Goal: Transaction & Acquisition: Purchase product/service

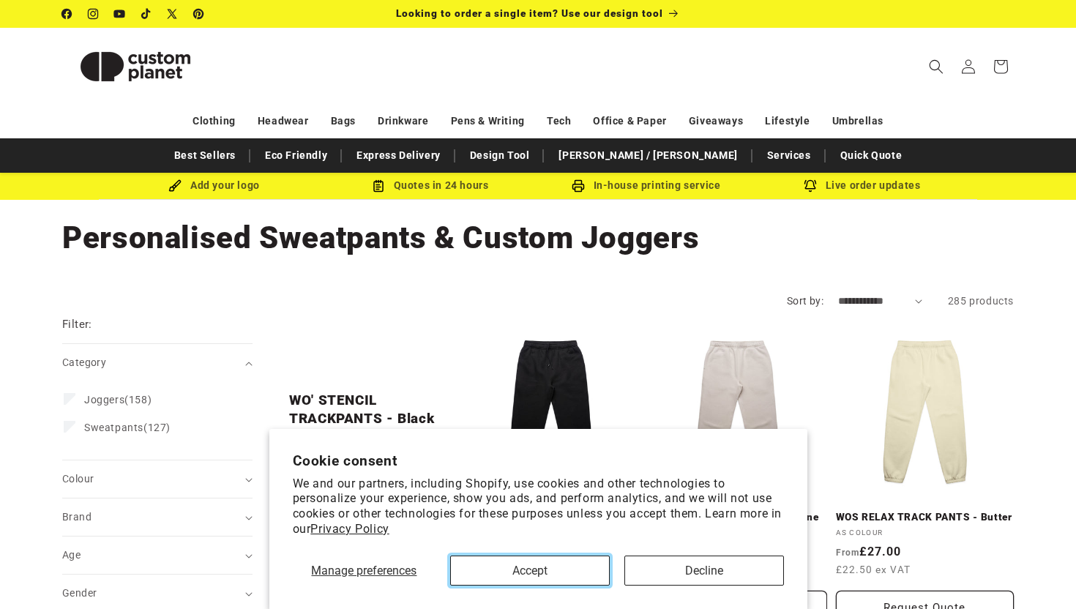
click at [536, 570] on button "Accept" at bounding box center [530, 570] width 160 height 30
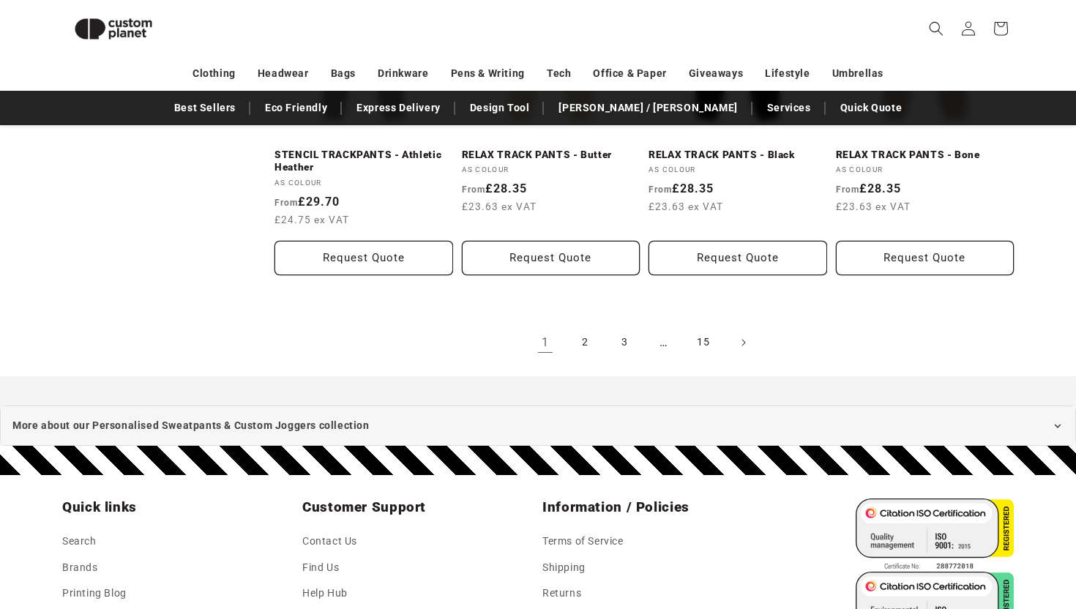
scroll to position [1695, 0]
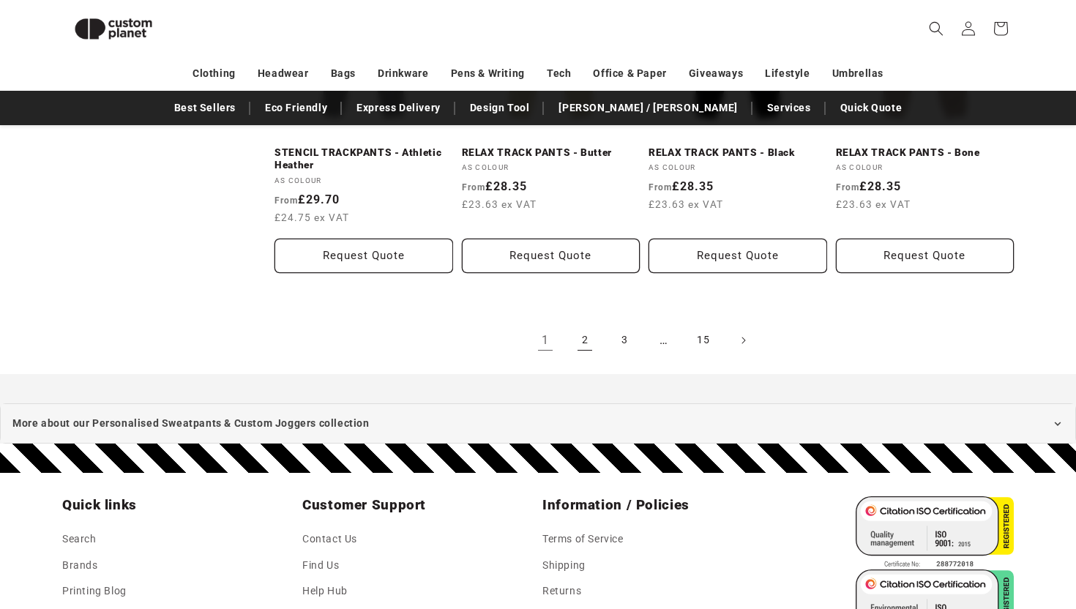
click at [584, 344] on link "2" at bounding box center [585, 340] width 32 height 32
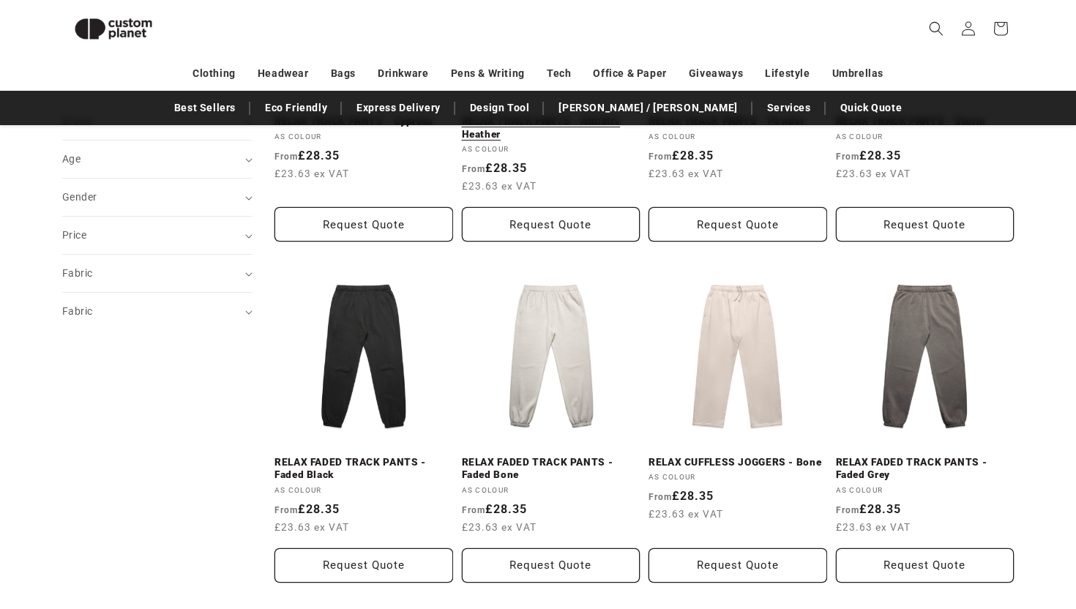
scroll to position [406, 0]
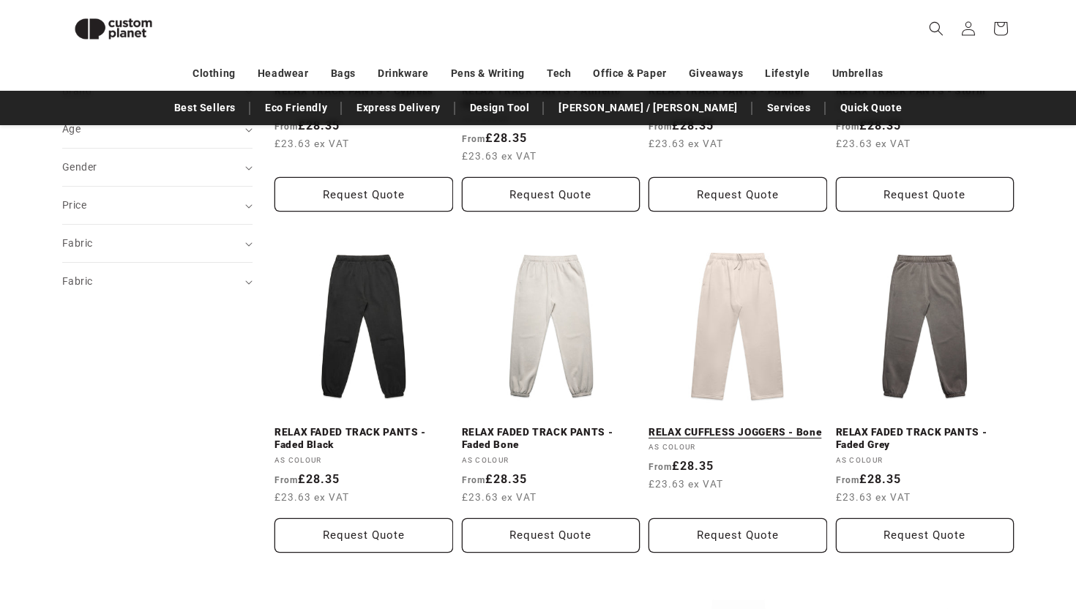
click at [709, 426] on link "RELAX CUFFLESS JOGGERS - Bone" at bounding box center [737, 432] width 179 height 13
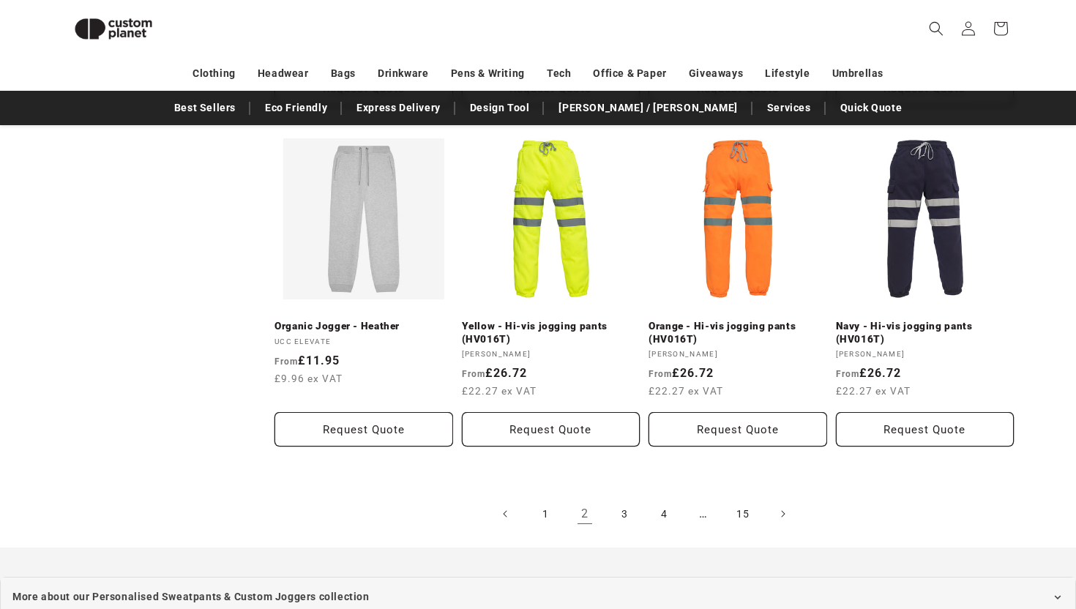
scroll to position [1512, 0]
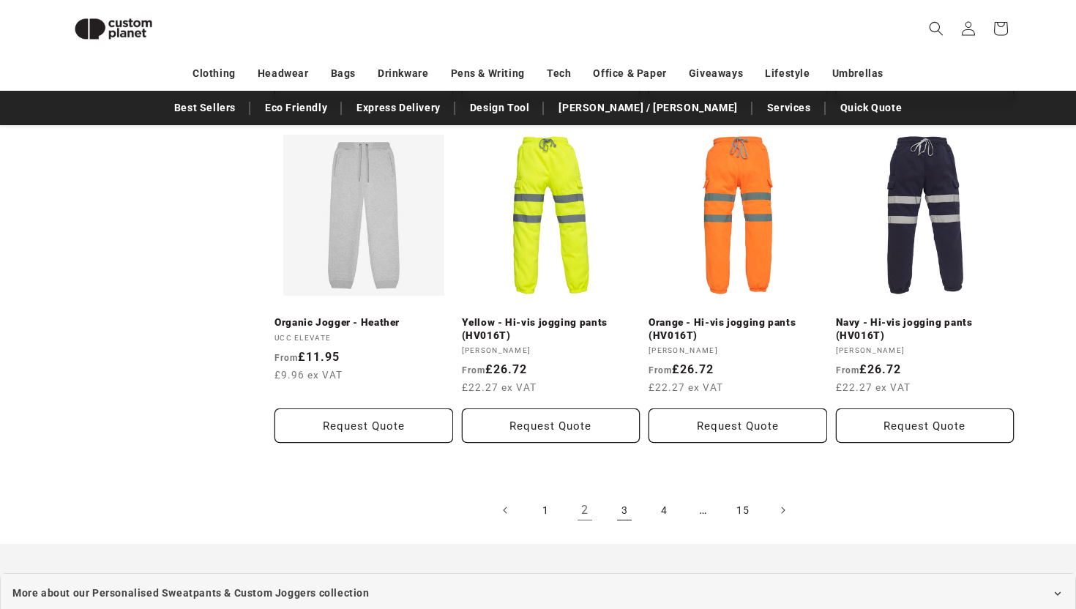
click at [621, 506] on link "3" at bounding box center [624, 510] width 32 height 32
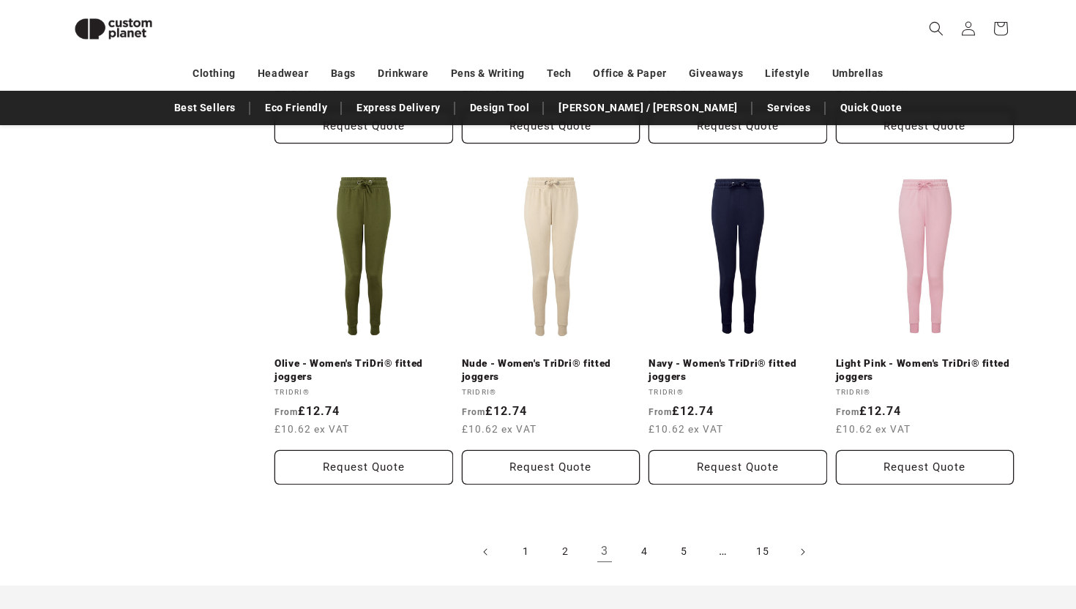
scroll to position [1503, 0]
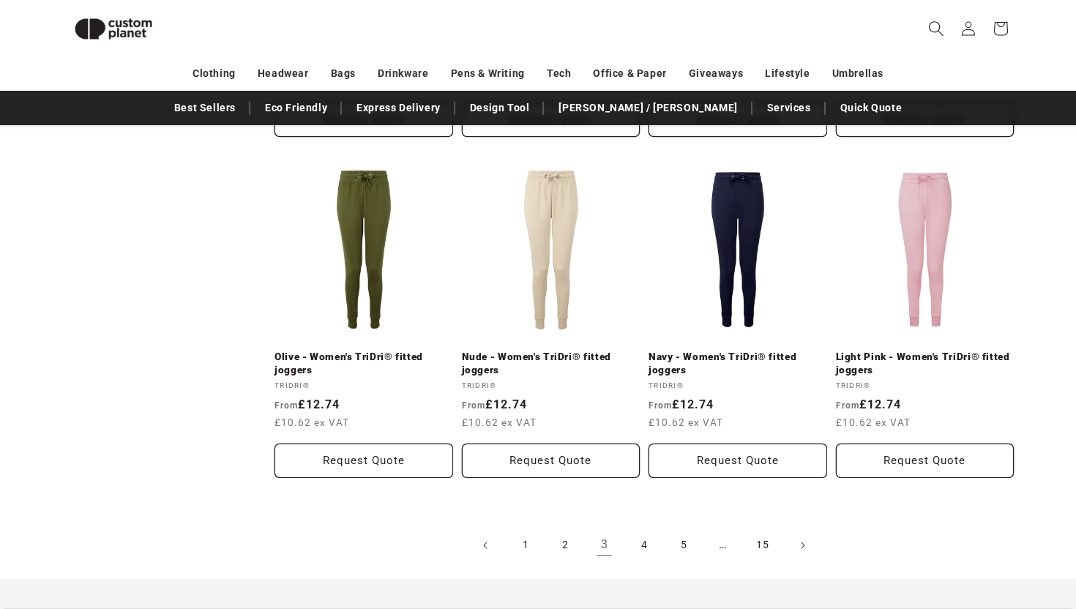
click at [928, 27] on icon "Search" at bounding box center [935, 27] width 15 height 15
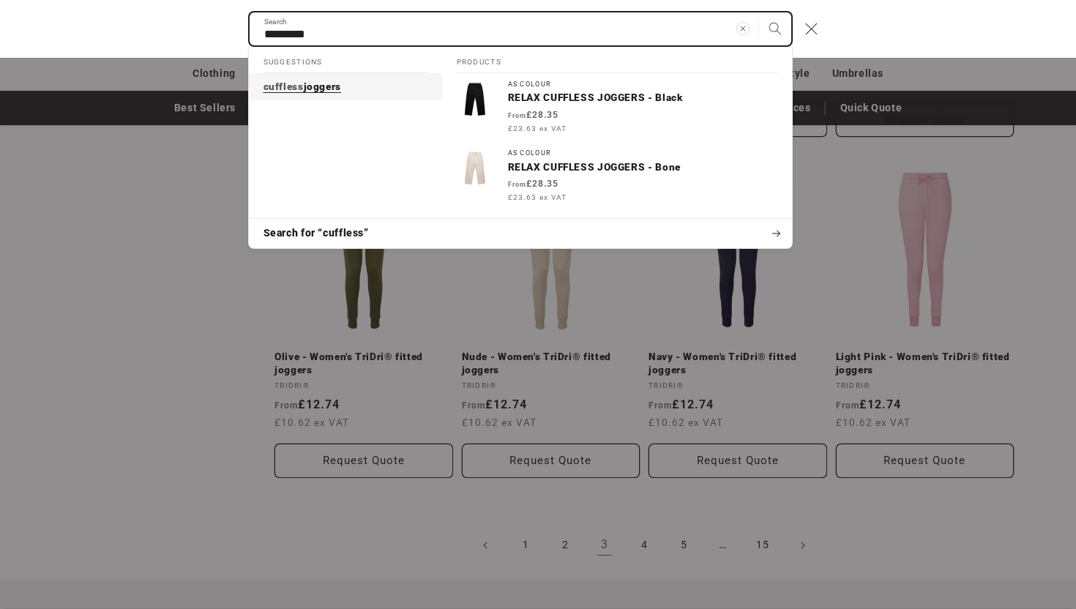
type input "********"
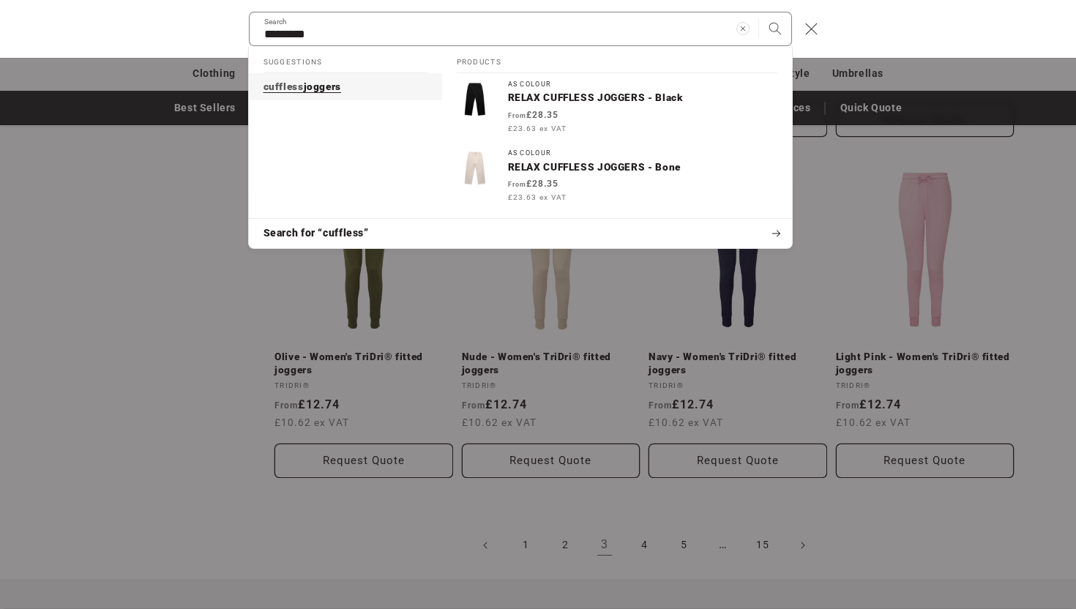
click at [369, 90] on link "cuffless joggers" at bounding box center [345, 87] width 193 height 28
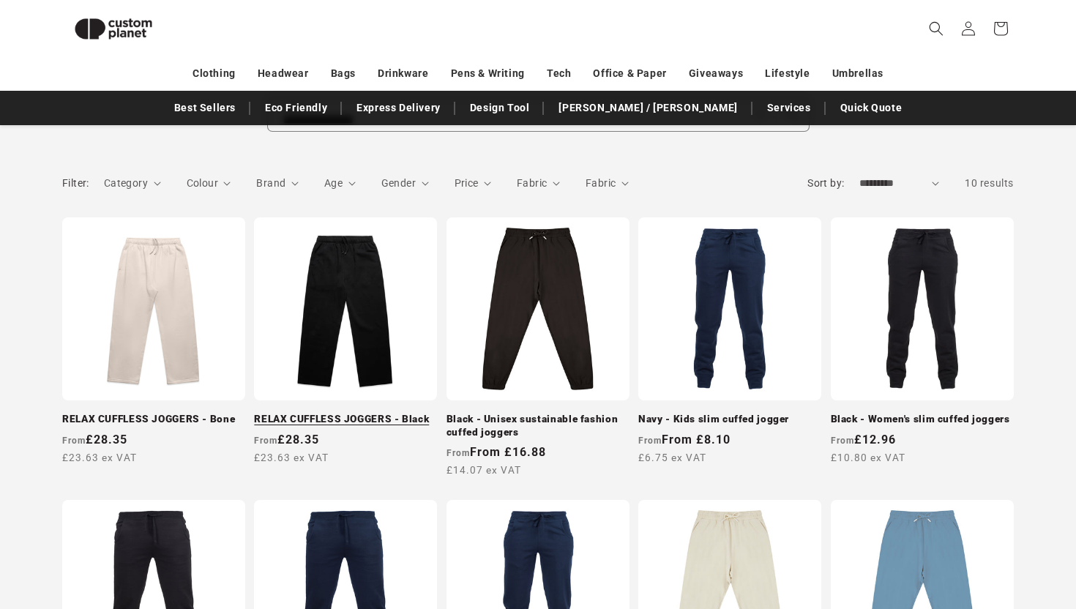
scroll to position [165, 0]
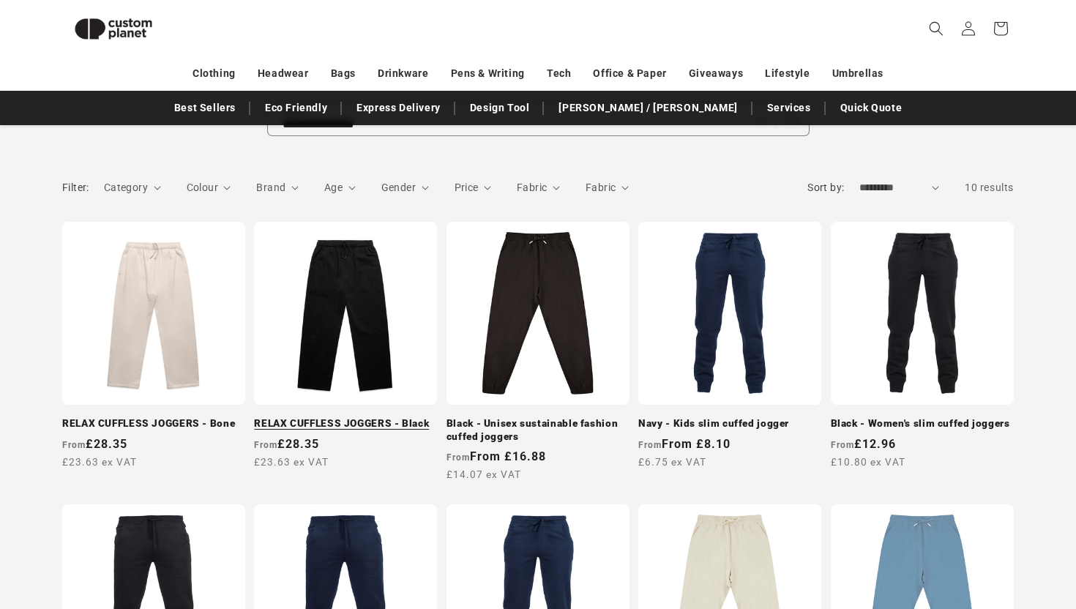
click at [306, 417] on link "RELAX CUFFLESS JOGGERS - Black" at bounding box center [345, 423] width 183 height 13
